Goal: Transaction & Acquisition: Purchase product/service

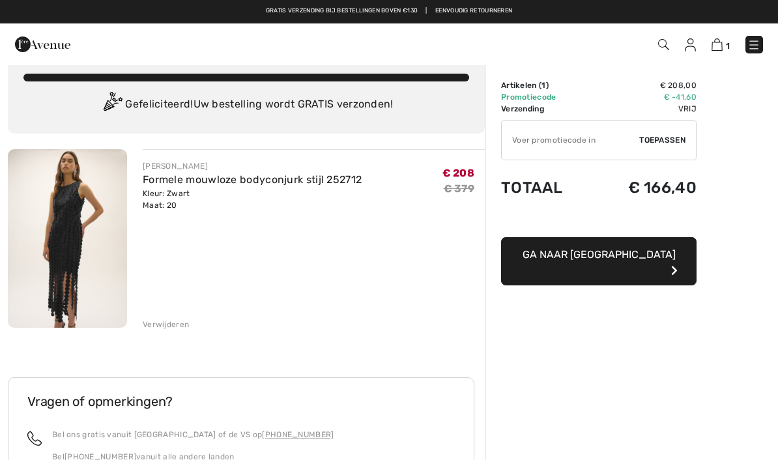
scroll to position [20, 0]
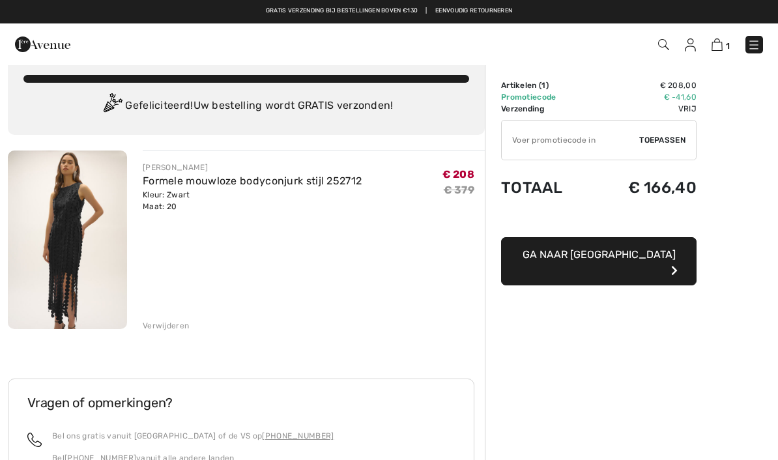
click at [562, 257] on font "Ga naar [GEOGRAPHIC_DATA]" at bounding box center [599, 254] width 153 height 12
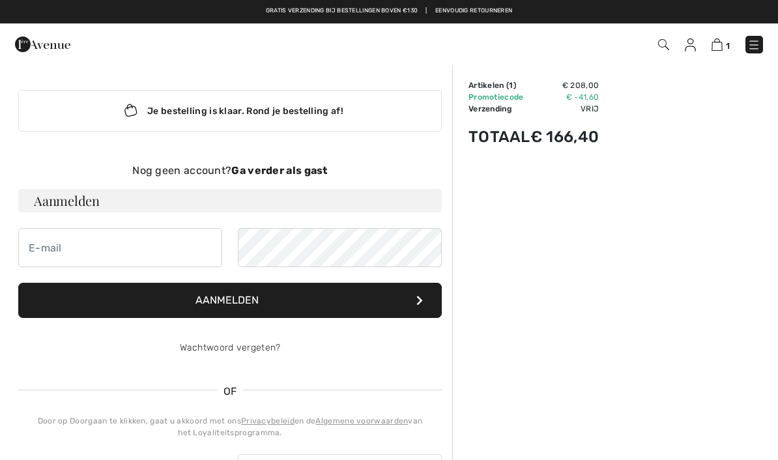
click at [53, 194] on font "Aanmelden" at bounding box center [67, 201] width 66 height 18
click at [61, 204] on font "Aanmelden" at bounding box center [67, 201] width 66 height 18
click at [81, 300] on button "Aanmelden" at bounding box center [230, 300] width 424 height 35
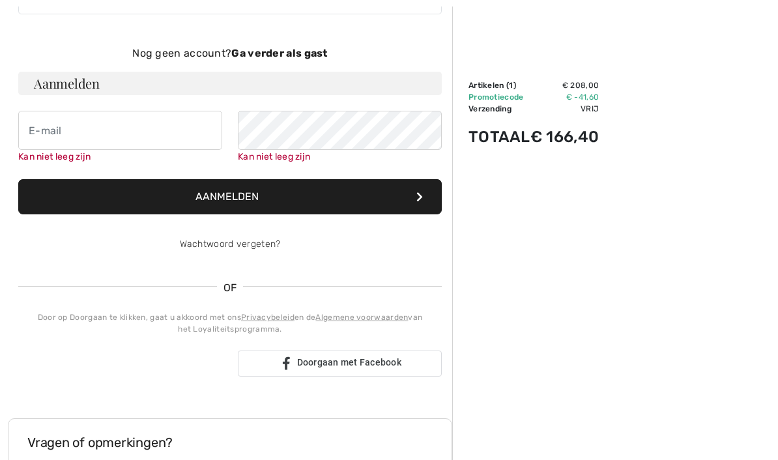
scroll to position [134, 0]
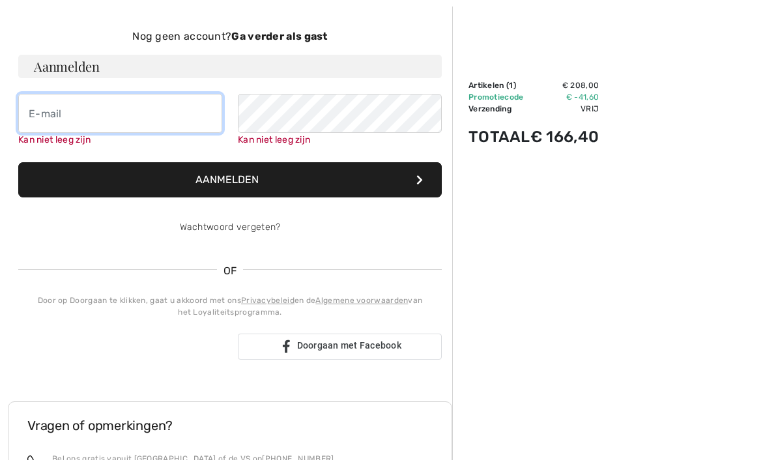
click at [30, 107] on input "email" at bounding box center [120, 113] width 204 height 39
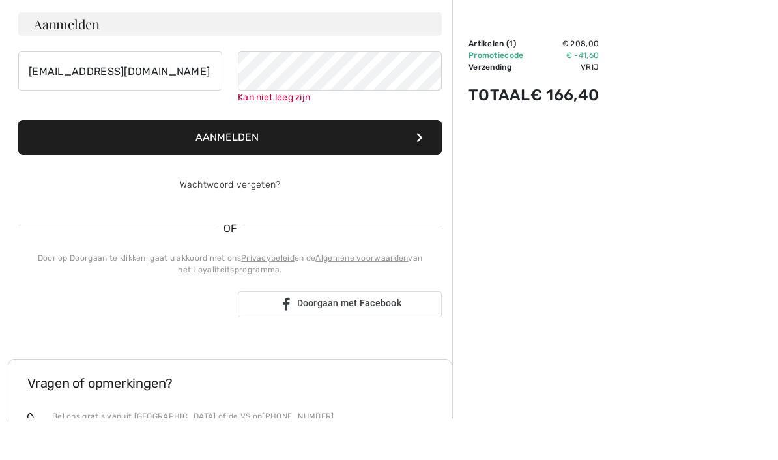
click at [135, 162] on button "Aanmelden" at bounding box center [230, 179] width 424 height 35
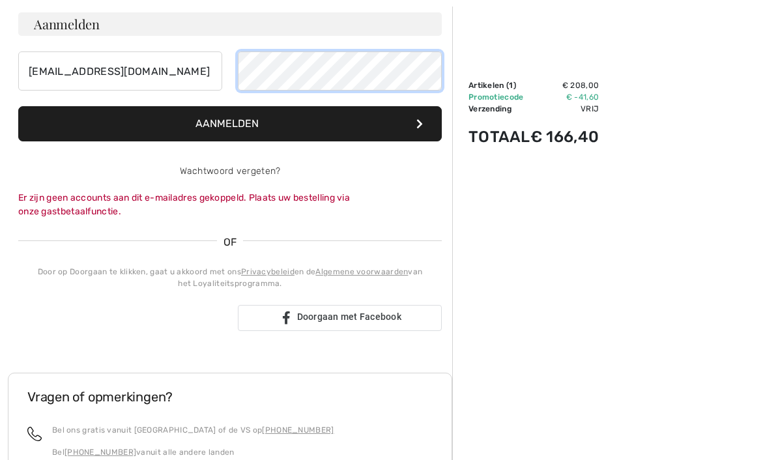
scroll to position [176, 0]
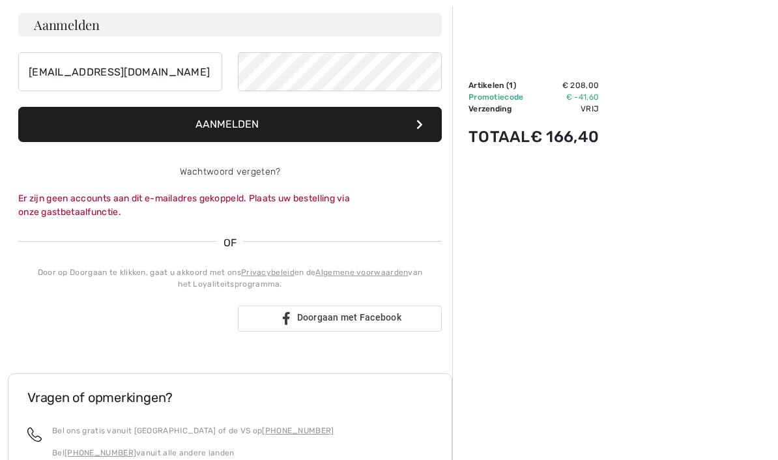
click at [109, 120] on button "Aanmelden" at bounding box center [230, 124] width 424 height 35
click at [113, 115] on button "Aanmelden" at bounding box center [230, 124] width 424 height 35
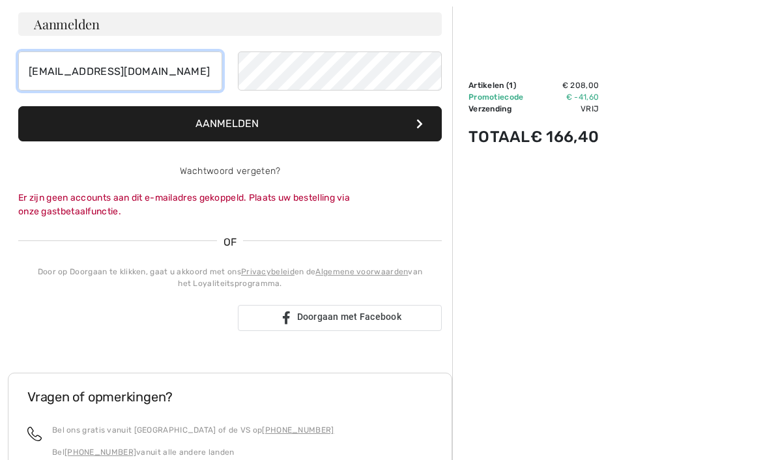
click at [100, 75] on input "karine.depecke@telenet.be" at bounding box center [120, 70] width 204 height 39
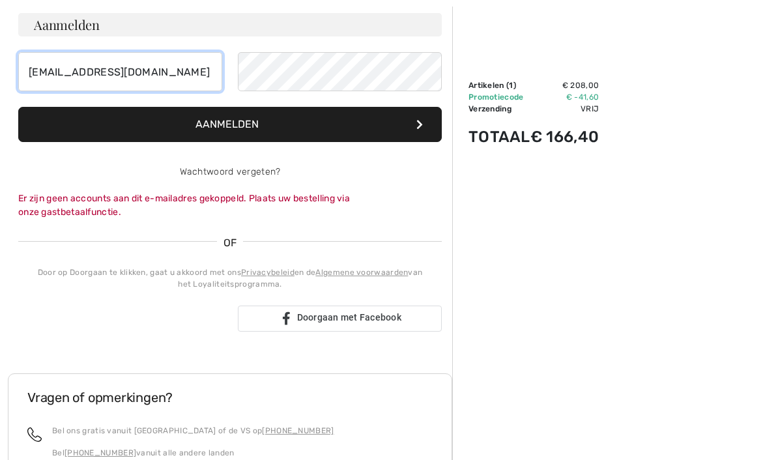
type input "karine.depecker@telenet.be"
click at [108, 120] on button "Aanmelden" at bounding box center [230, 124] width 424 height 35
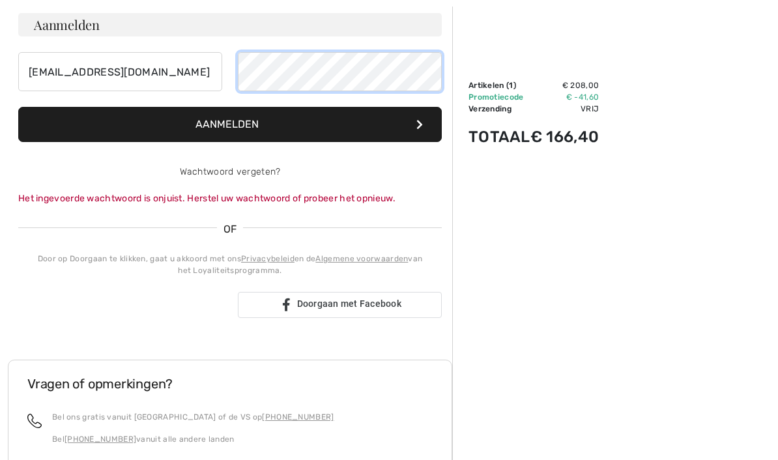
scroll to position [140, 0]
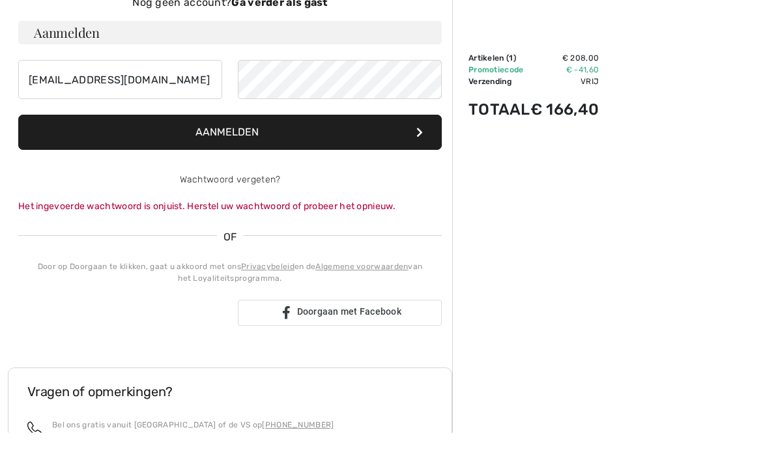
click at [61, 143] on button "Aanmelden" at bounding box center [230, 160] width 424 height 35
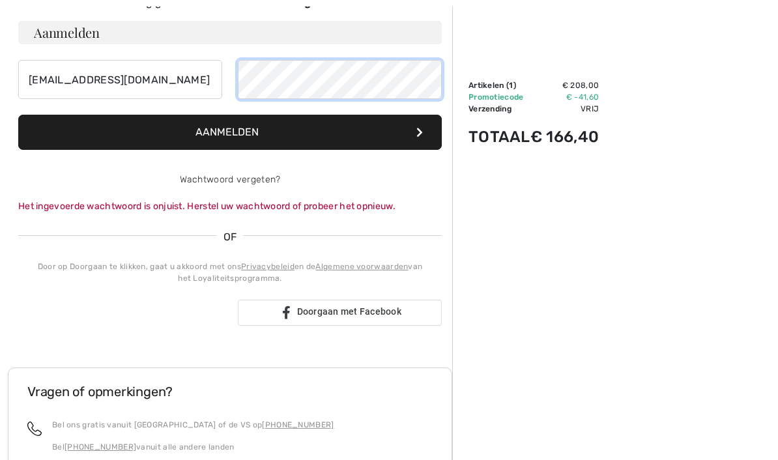
scroll to position [168, 0]
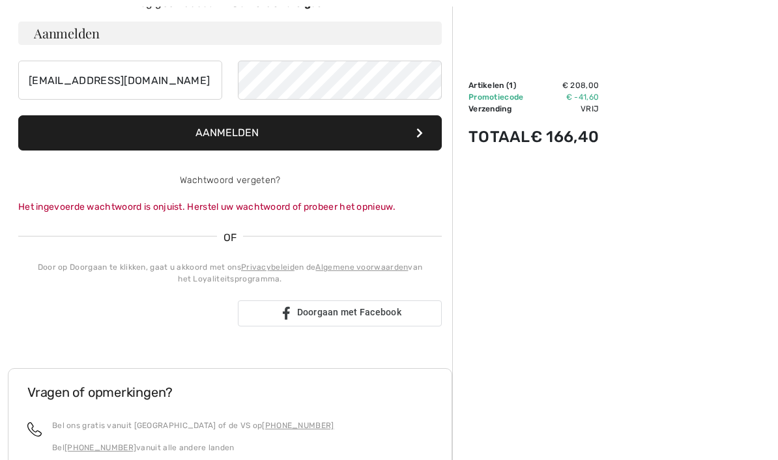
click at [65, 130] on button "Aanmelden" at bounding box center [230, 132] width 424 height 35
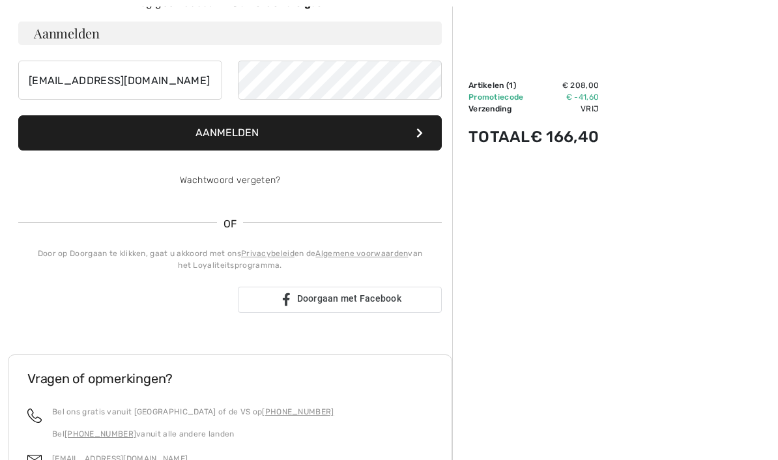
scroll to position [168, 0]
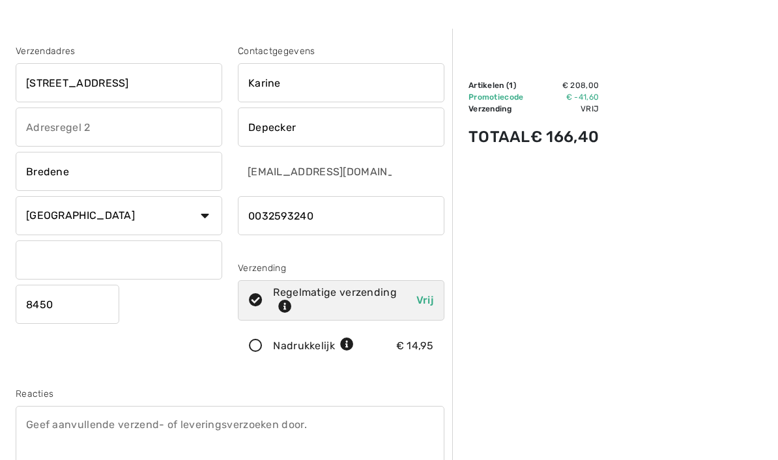
scroll to position [35, 0]
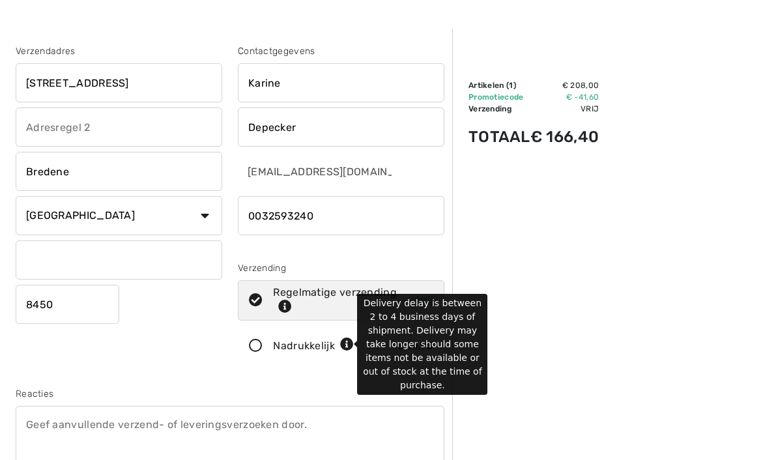
click at [347, 342] on icon at bounding box center [347, 345] width 14 height 14
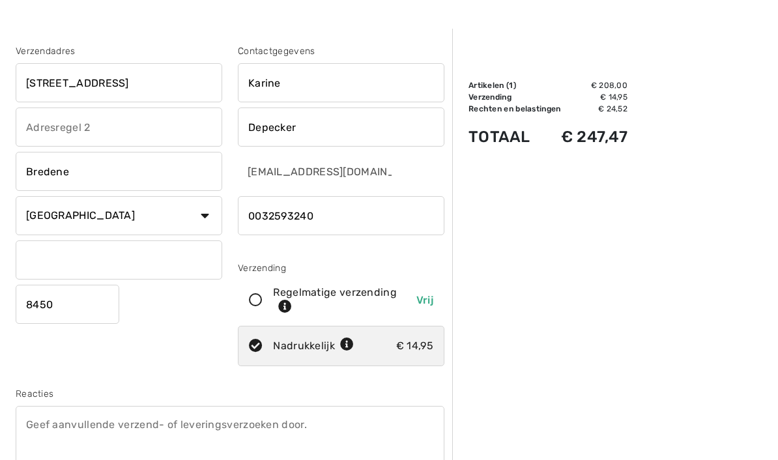
click at [205, 329] on div "Verzendadres Eendenstraat 3 Bredene Land Canada Verenigde Staten Afghanistan Ål…" at bounding box center [119, 207] width 222 height 327
click at [255, 349] on icon at bounding box center [256, 347] width 35 height 14
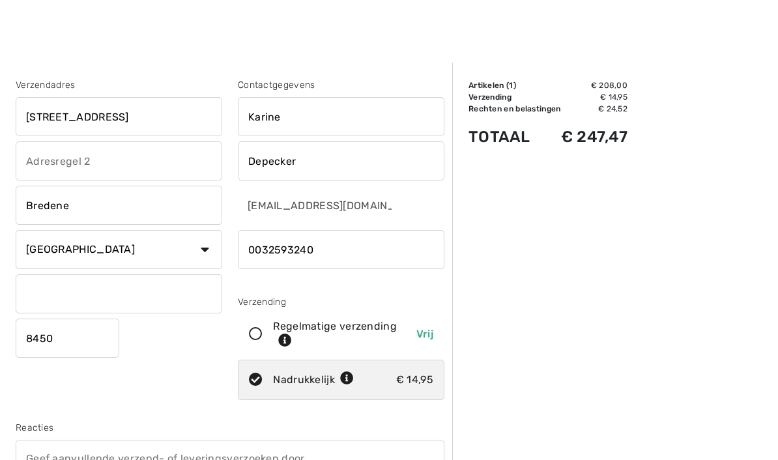
scroll to position [0, 0]
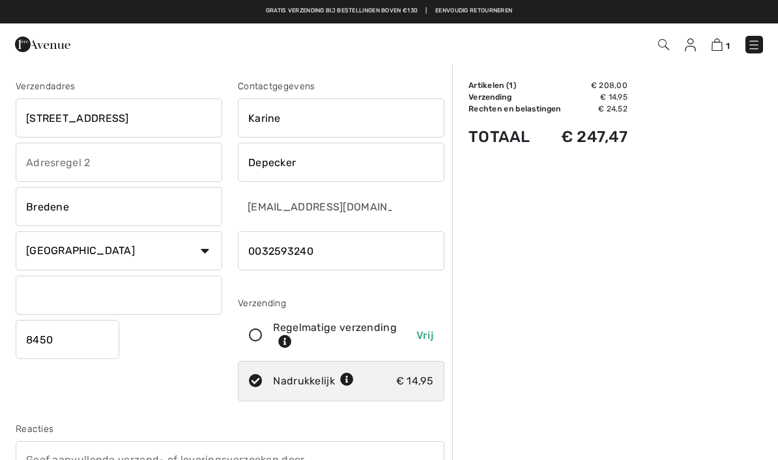
click at [717, 44] on img at bounding box center [717, 44] width 11 height 12
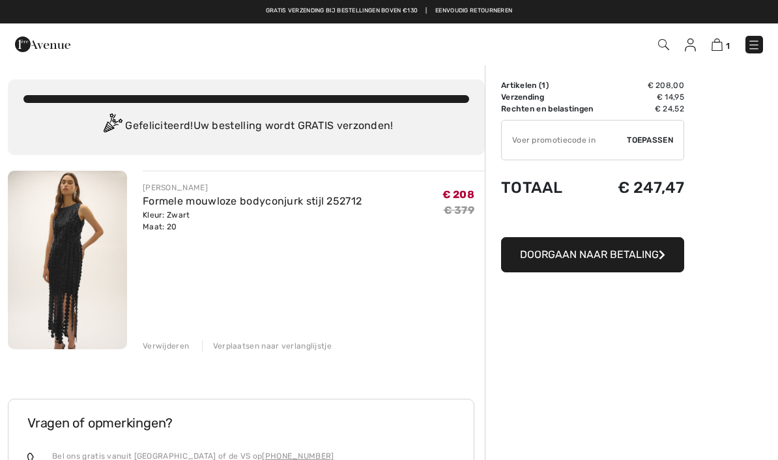
click at [167, 342] on font "Verwijderen" at bounding box center [166, 346] width 46 height 9
